Goal: Information Seeking & Learning: Learn about a topic

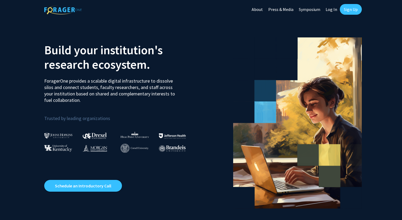
click at [330, 12] on link "Log In" at bounding box center [331, 9] width 17 height 19
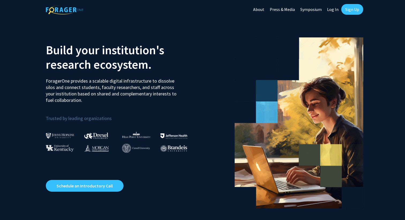
select select
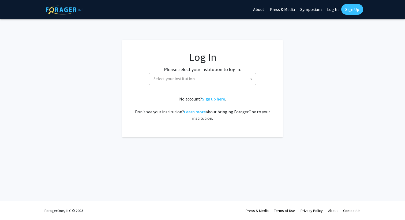
click at [206, 75] on span "Select your institution" at bounding box center [203, 78] width 104 height 11
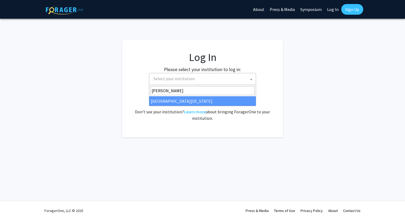
type input "kent"
select select "13"
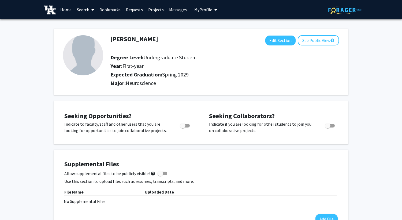
click at [85, 9] on link "Search" at bounding box center [85, 9] width 23 height 19
click at [98, 24] on span "Faculty/Staff" at bounding box center [93, 24] width 39 height 11
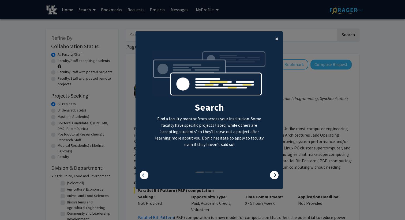
click at [280, 40] on button "×" at bounding box center [277, 38] width 12 height 15
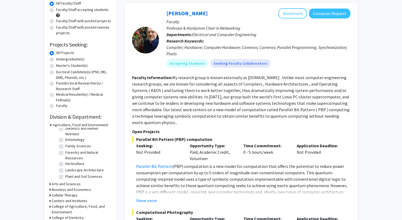
scroll to position [51, 0]
click at [75, 182] on h3 "Arts and Sciences" at bounding box center [66, 185] width 29 height 6
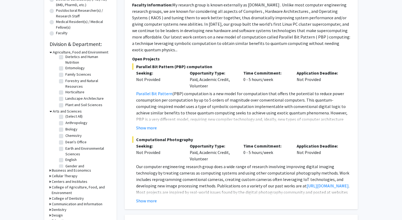
scroll to position [0, 0]
click at [65, 131] on label "Biology" at bounding box center [71, 132] width 12 height 6
click at [65, 131] on input "Biology" at bounding box center [66, 130] width 3 height 3
checkbox input "true"
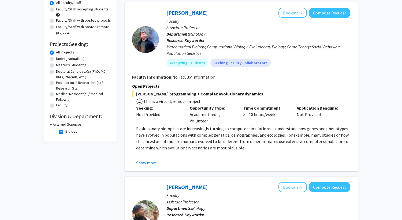
scroll to position [54, 0]
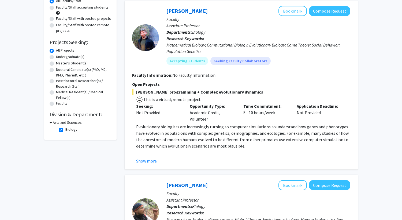
click at [68, 123] on h3 "Arts and Sciences" at bounding box center [67, 123] width 29 height 6
click at [68, 123] on h3 "Arts and Sciences" at bounding box center [66, 123] width 29 height 6
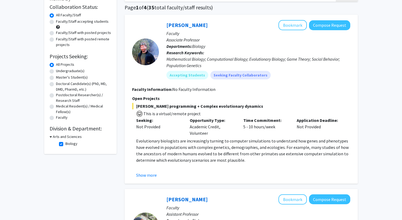
scroll to position [37, 0]
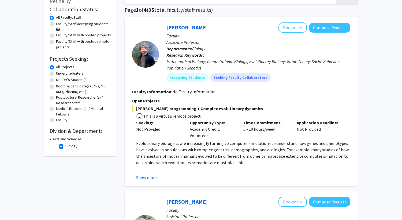
click at [65, 146] on label "Biology" at bounding box center [71, 147] width 12 height 6
click at [65, 146] on input "Biology" at bounding box center [66, 145] width 3 height 3
checkbox input "false"
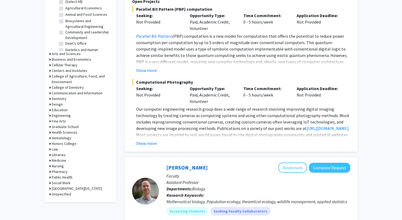
scroll to position [182, 0]
click at [59, 159] on h3 "Medicine" at bounding box center [59, 161] width 14 height 6
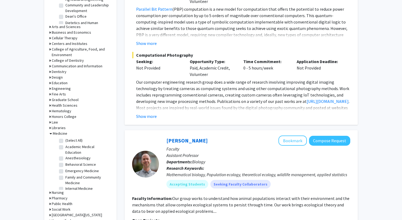
scroll to position [208, 0]
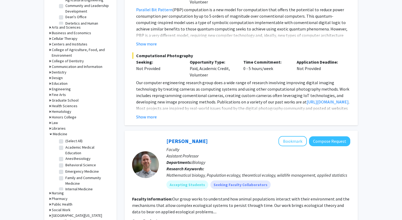
click at [65, 142] on label "(Select All)" at bounding box center [73, 141] width 17 height 6
click at [65, 142] on input "(Select All)" at bounding box center [66, 139] width 3 height 3
checkbox input "true"
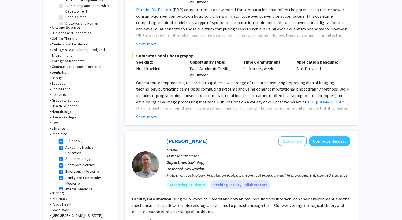
checkbox input "true"
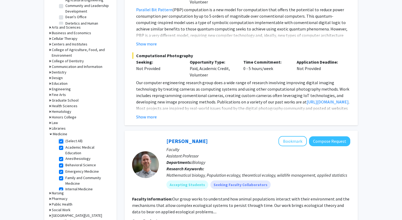
checkbox input "true"
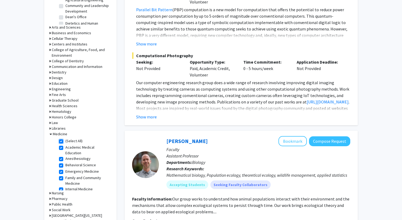
checkbox input "true"
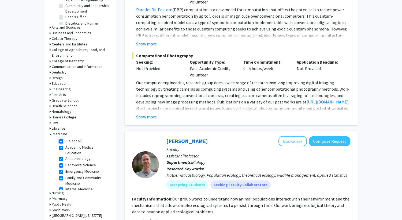
checkbox input "true"
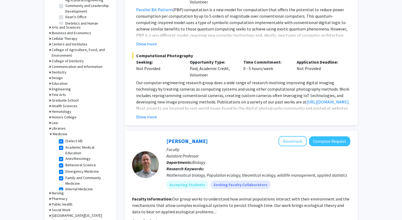
checkbox input "true"
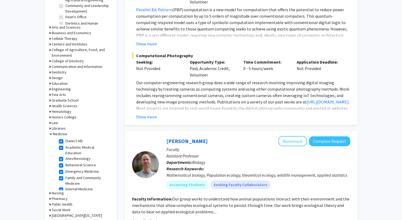
checkbox input "true"
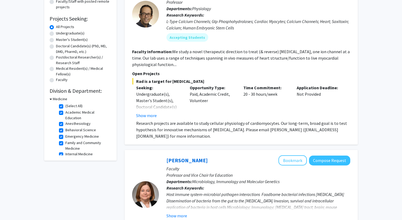
scroll to position [76, 0]
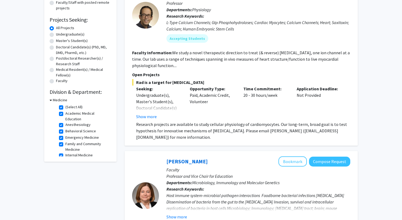
click at [65, 108] on label "(Select All)" at bounding box center [73, 107] width 17 height 6
click at [65, 108] on input "(Select All)" at bounding box center [66, 105] width 3 height 3
checkbox input "false"
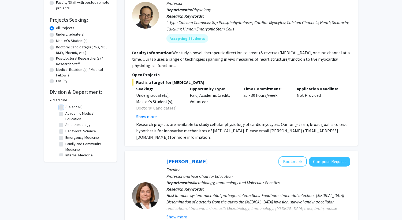
checkbox input "false"
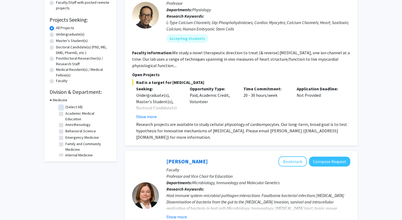
checkbox input "false"
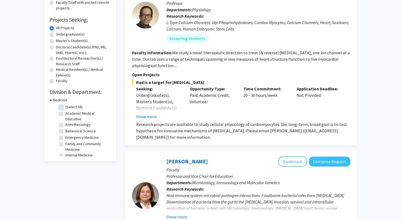
checkbox input "false"
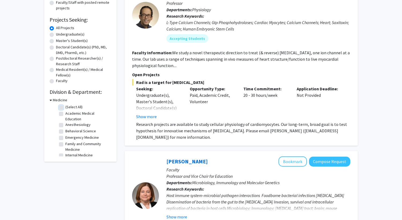
checkbox input "false"
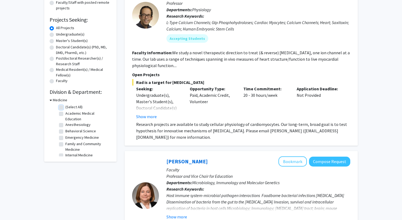
checkbox input "false"
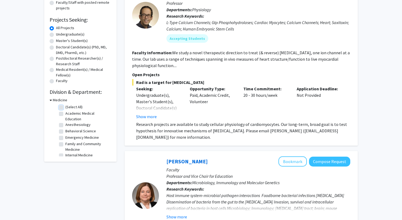
checkbox input "false"
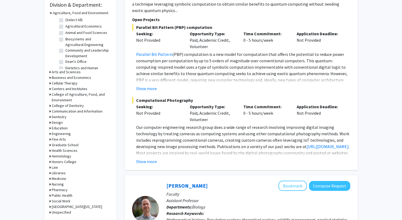
scroll to position [164, 0]
click at [68, 151] on h3 "Health Sciences" at bounding box center [65, 151] width 26 height 6
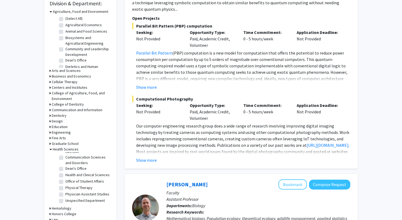
scroll to position [0, 0]
click at [77, 72] on h3 "Arts and Sciences" at bounding box center [66, 71] width 29 height 6
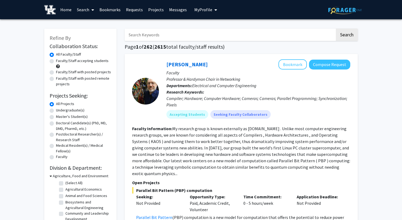
click at [174, 39] on input "Search Keywords" at bounding box center [230, 35] width 210 height 12
type input "neuro"
click at [336, 29] on button "Search" at bounding box center [347, 35] width 22 height 12
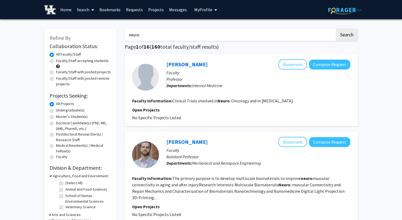
click at [56, 105] on label "All Projects" at bounding box center [65, 104] width 18 height 6
click at [56, 105] on input "All Projects" at bounding box center [57, 102] width 3 height 3
click at [56, 106] on label "All Projects" at bounding box center [65, 104] width 18 height 6
click at [56, 105] on input "All Projects" at bounding box center [57, 102] width 3 height 3
click at [56, 110] on label "Undergraduate(s)" at bounding box center [70, 111] width 28 height 6
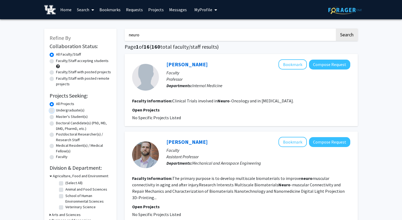
click at [56, 110] on input "Undergraduate(s)" at bounding box center [57, 109] width 3 height 3
radio input "true"
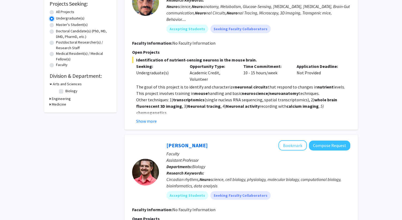
scroll to position [96, 0]
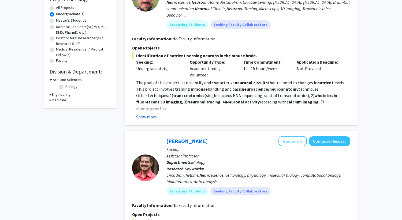
click at [148, 119] on button "Show more" at bounding box center [146, 117] width 21 height 6
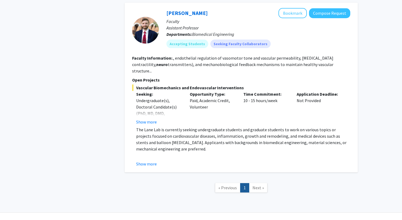
scroll to position [656, 0]
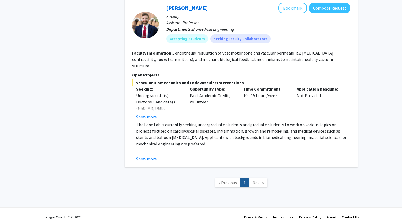
click at [254, 180] on span "Next »" at bounding box center [258, 182] width 12 height 5
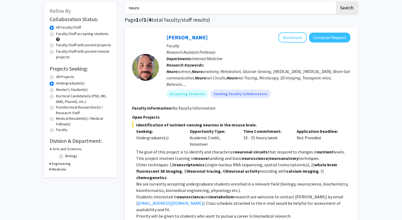
scroll to position [0, 0]
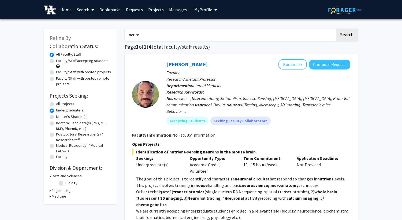
click at [159, 32] on input "neuro" at bounding box center [230, 35] width 210 height 12
click at [157, 34] on input "neuro" at bounding box center [230, 35] width 210 height 12
drag, startPoint x: 157, startPoint y: 34, endPoint x: 116, endPoint y: 31, distance: 41.4
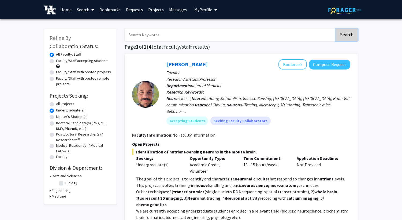
click at [349, 32] on button "Search" at bounding box center [347, 35] width 22 height 12
radio input "true"
